Goal: Task Accomplishment & Management: Use online tool/utility

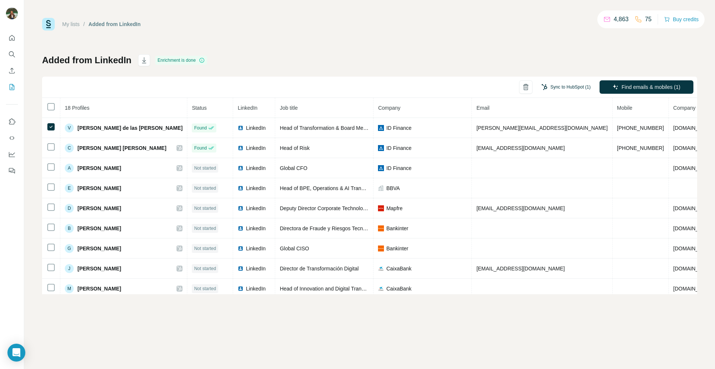
click at [556, 89] on button "Sync to HubSpot (1)" at bounding box center [566, 87] width 60 height 11
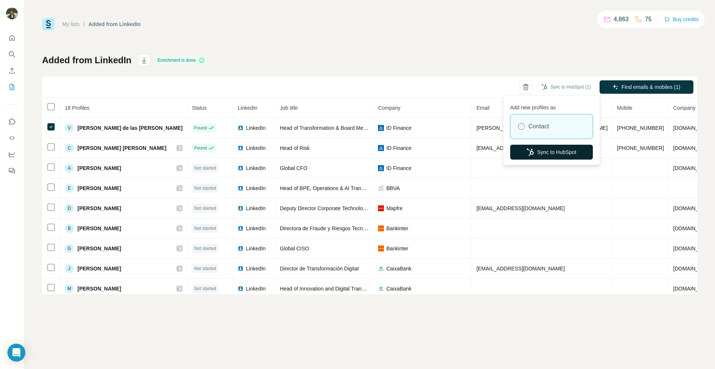
click at [534, 154] on button "Sync to HubSpot" at bounding box center [551, 152] width 83 height 15
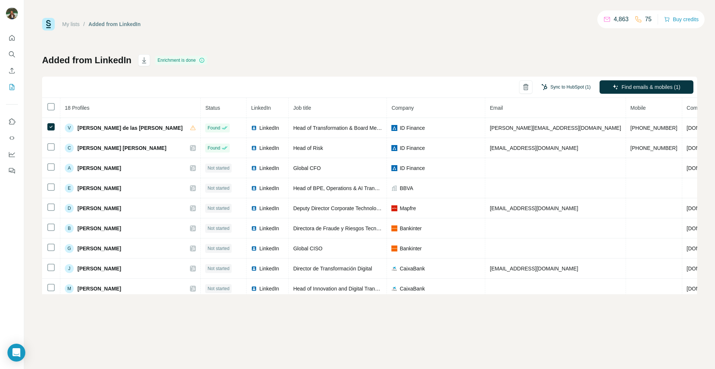
click at [560, 88] on button "Sync to HubSpot (1)" at bounding box center [566, 87] width 60 height 11
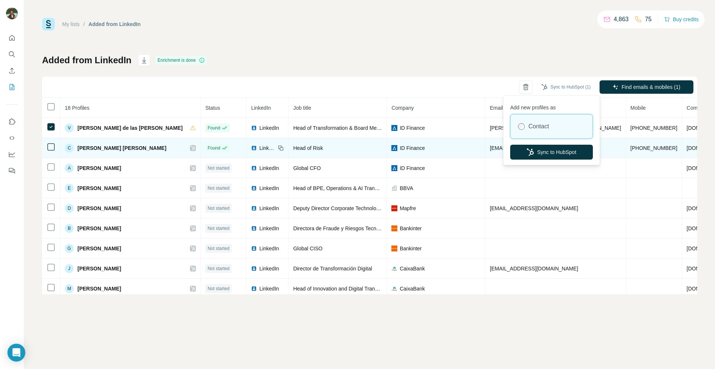
click at [539, 155] on button "Sync to HubSpot" at bounding box center [551, 152] width 83 height 15
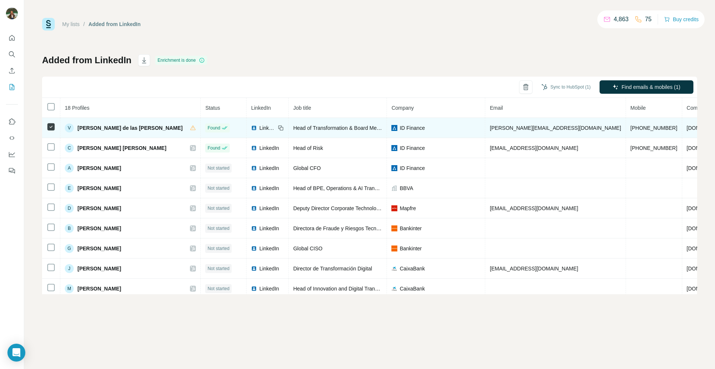
click at [631, 129] on span "[PHONE_NUMBER]" at bounding box center [654, 128] width 47 height 6
click at [626, 127] on td "[PHONE_NUMBER]" at bounding box center [654, 128] width 56 height 20
click at [631, 127] on span "[PHONE_NUMBER]" at bounding box center [654, 128] width 47 height 6
drag, startPoint x: 593, startPoint y: 127, endPoint x: 530, endPoint y: 132, distance: 63.5
click at [530, 132] on tr "V [PERSON_NAME] de las [PERSON_NAME] Found LinkedIn Head of Transformation & Bo…" at bounding box center [434, 128] width 784 height 20
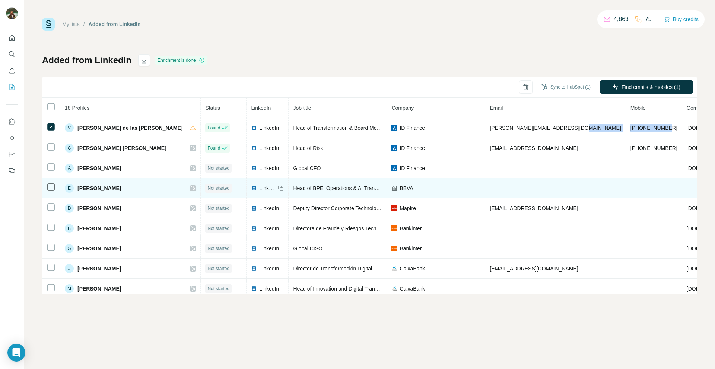
copy tr "[PHONE_NUMBER]"
